Goal: Find specific page/section: Find specific page/section

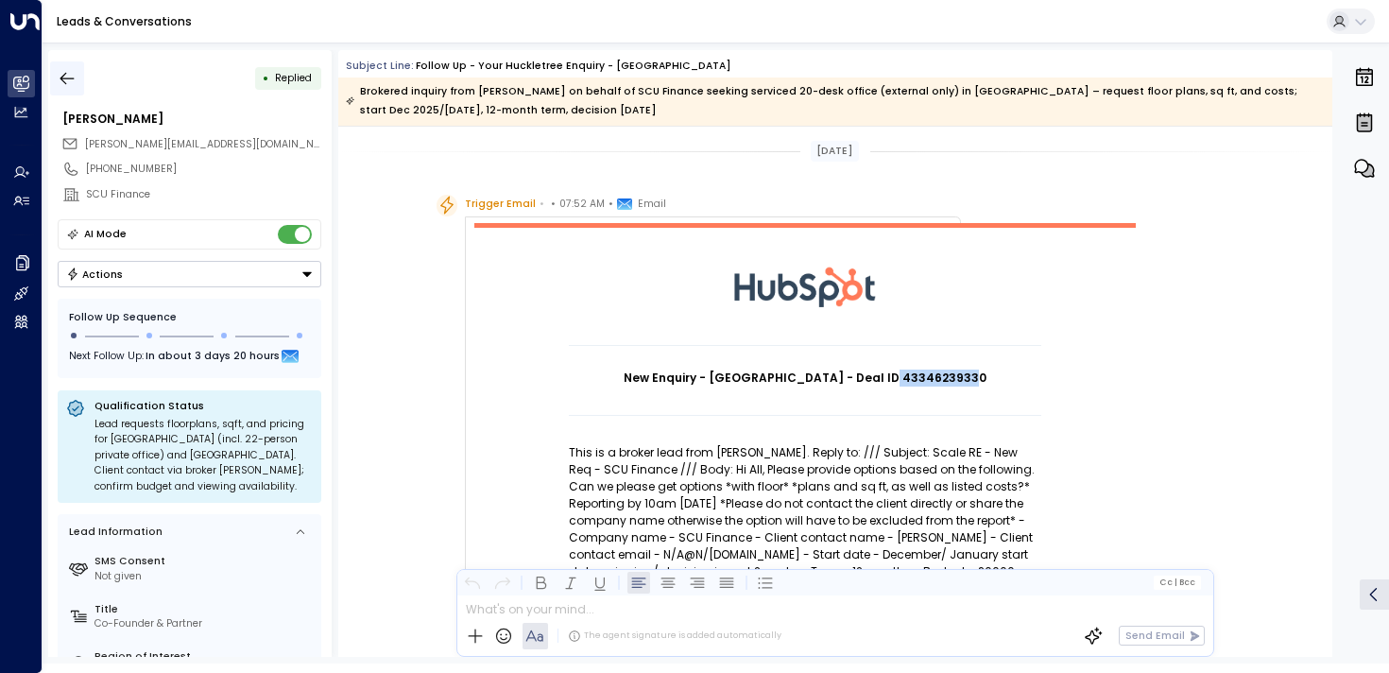
click at [65, 71] on icon "button" at bounding box center [67, 78] width 19 height 19
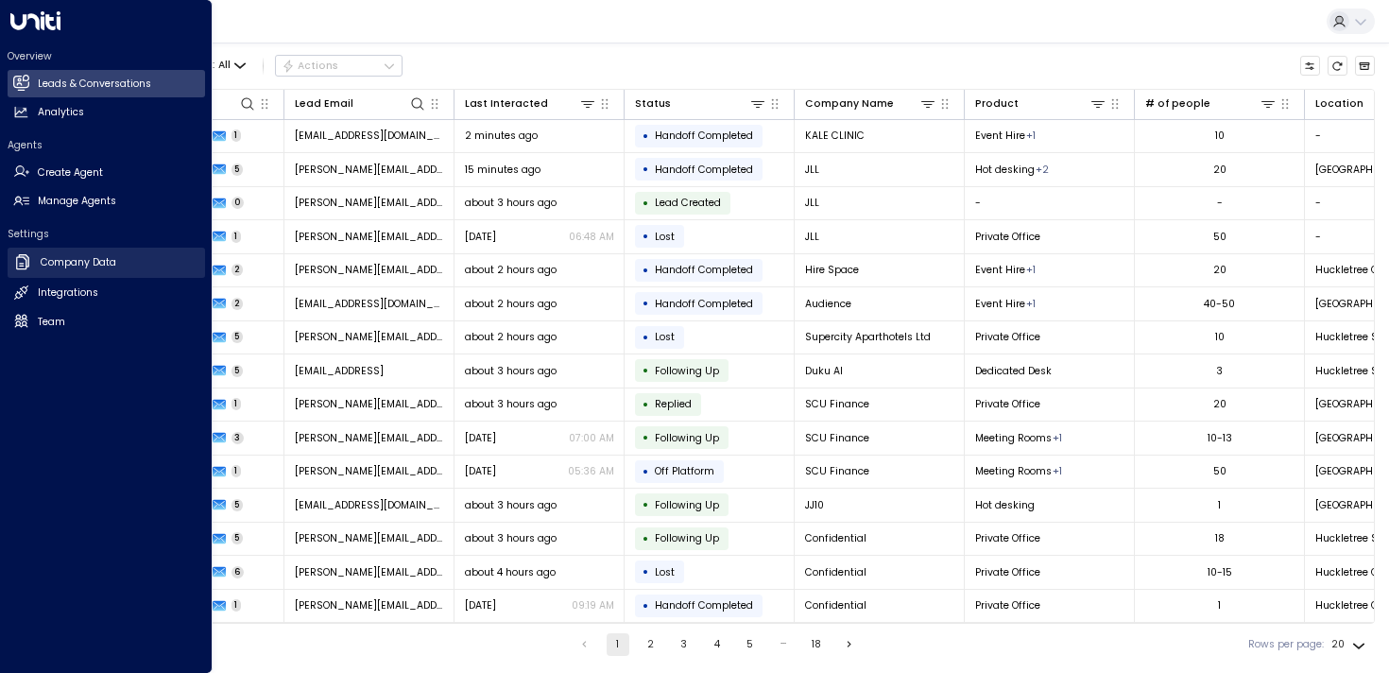
click at [31, 268] on icon at bounding box center [22, 261] width 19 height 19
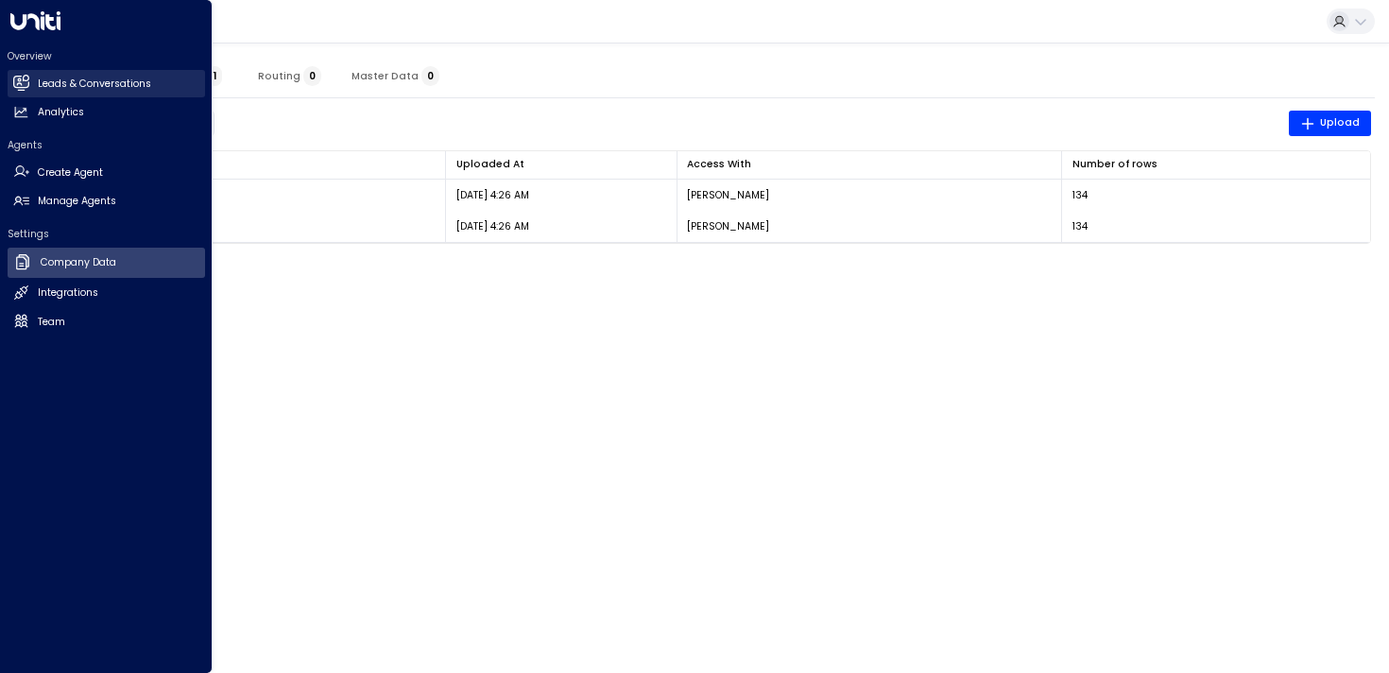
click at [43, 83] on h2 "Leads & Conversations" at bounding box center [94, 84] width 113 height 15
